Goal: Information Seeking & Learning: Find specific fact

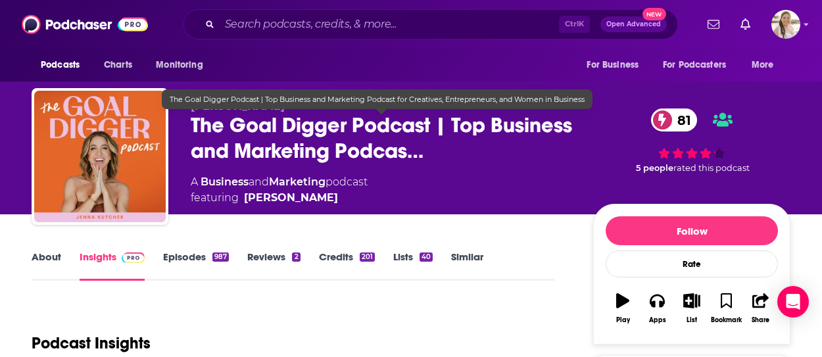
click at [322, 1] on div "Podcasts Charts Monitoring Ctrl K Open Advanced New For Business For Podcasters…" at bounding box center [411, 24] width 822 height 49
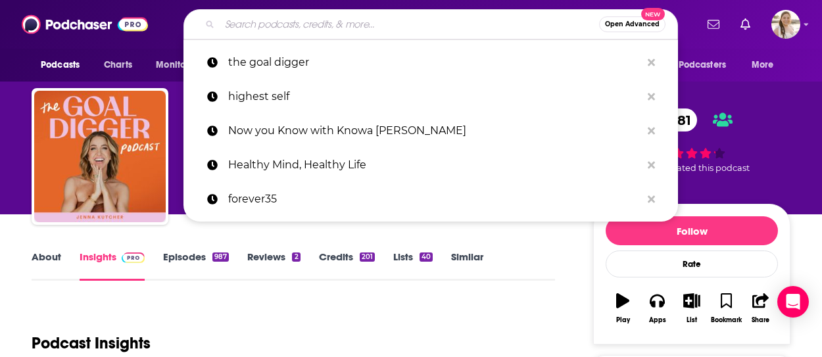
click at [321, 16] on input "Search podcasts, credits, & more..." at bounding box center [410, 24] width 380 height 21
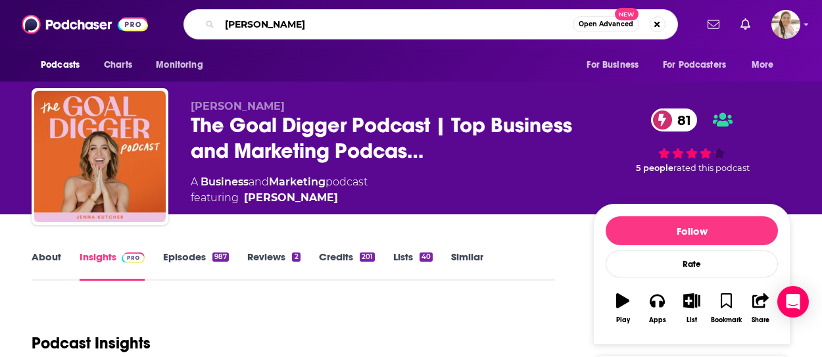
type input "[PERSON_NAME]"
